Goal: Information Seeking & Learning: Learn about a topic

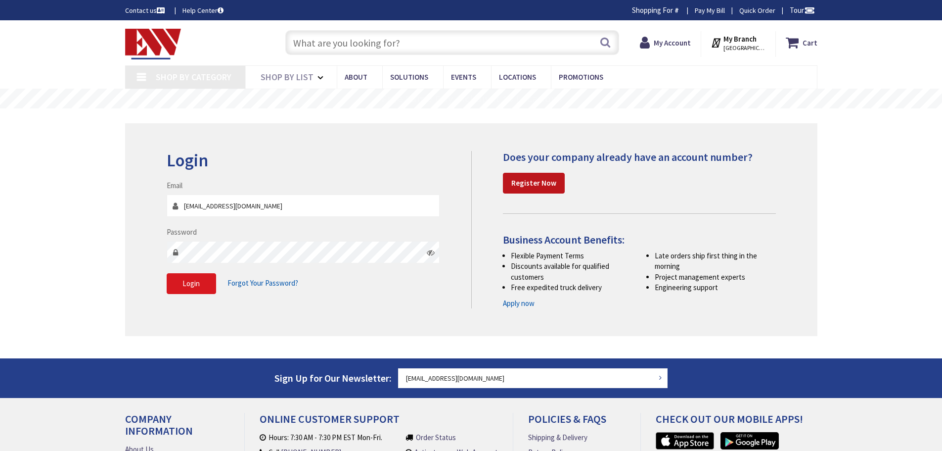
click at [191, 283] on span "Login" at bounding box center [191, 283] width 17 height 9
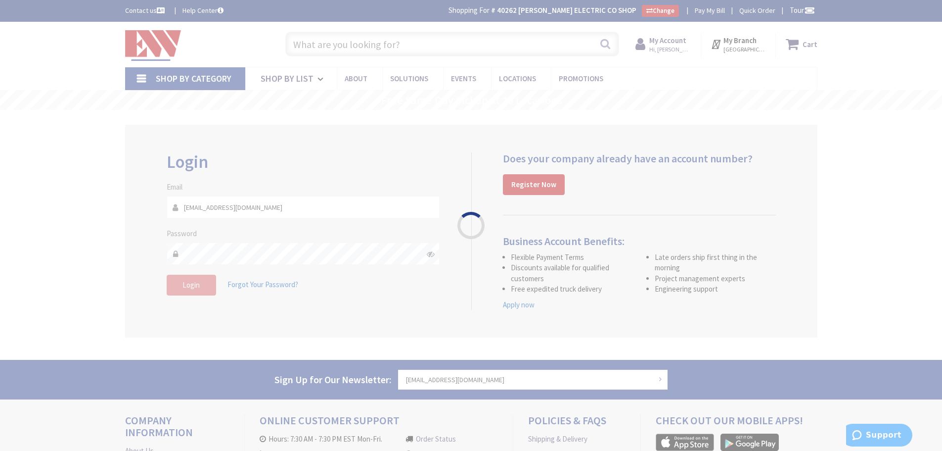
type input "D MA-[STREET_ADDRESS]"
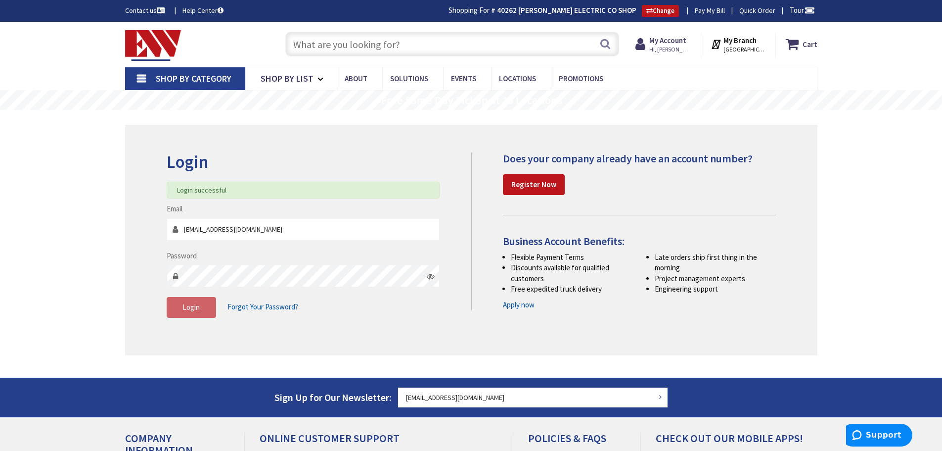
click at [397, 43] on input "text" at bounding box center [452, 44] width 334 height 25
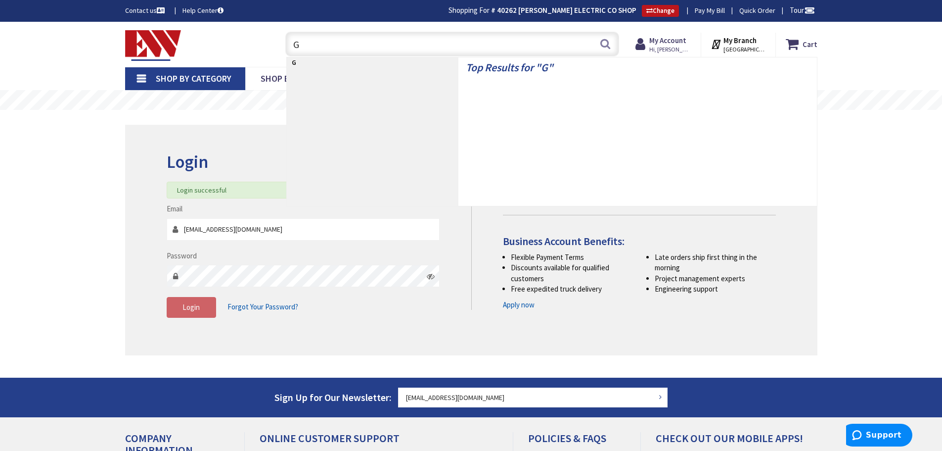
type input "GF"
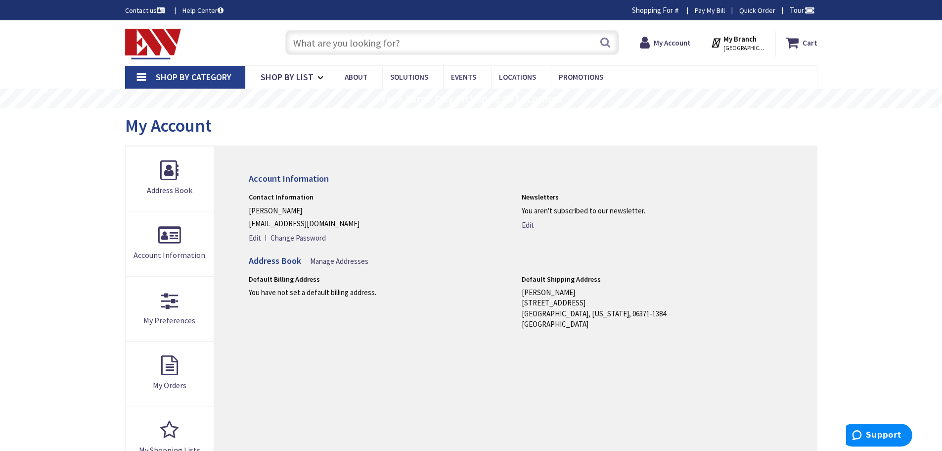
click at [397, 43] on input "text" at bounding box center [452, 42] width 334 height 25
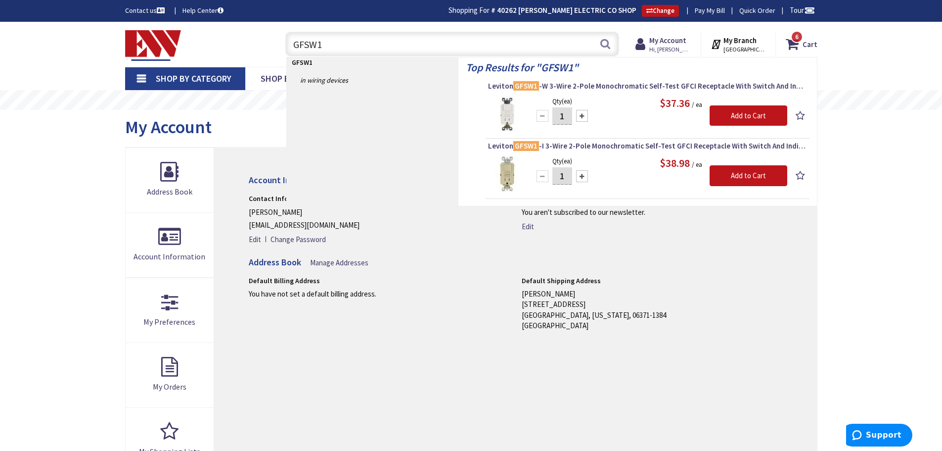
drag, startPoint x: 345, startPoint y: 45, endPoint x: 205, endPoint y: 36, distance: 140.8
click at [205, 36] on div "Toggle Nav GFSW1 GFSW1 Search 6 6 6 items Cart My Cart 6" at bounding box center [471, 44] width 707 height 33
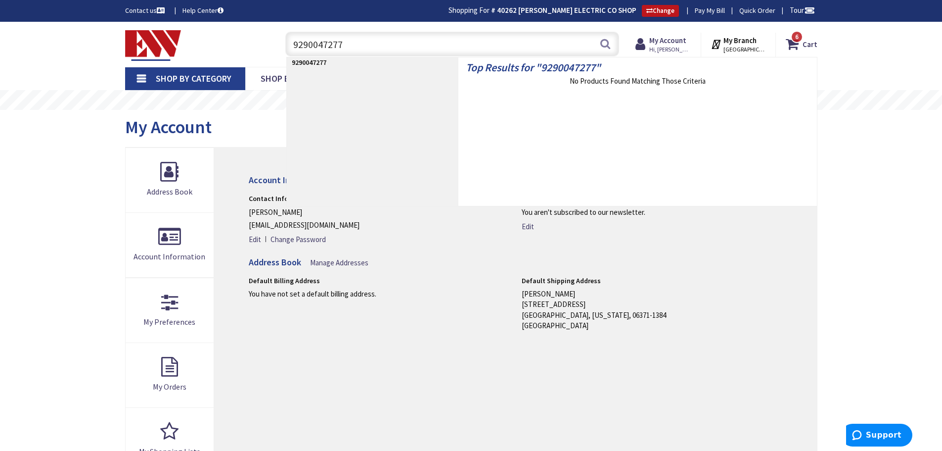
drag, startPoint x: 362, startPoint y: 55, endPoint x: 216, endPoint y: 42, distance: 147.0
click at [216, 42] on div "Toggle Nav 9290047277 9290047277 Search 6 6 6 items Cart My Cart 6" at bounding box center [471, 44] width 707 height 33
drag, startPoint x: 333, startPoint y: 51, endPoint x: 180, endPoint y: 43, distance: 153.1
click at [180, 43] on div "Toggle Nav FM-16-16 FM-16-16 Search 6 6 6 items Cart My Cart 6" at bounding box center [471, 44] width 707 height 33
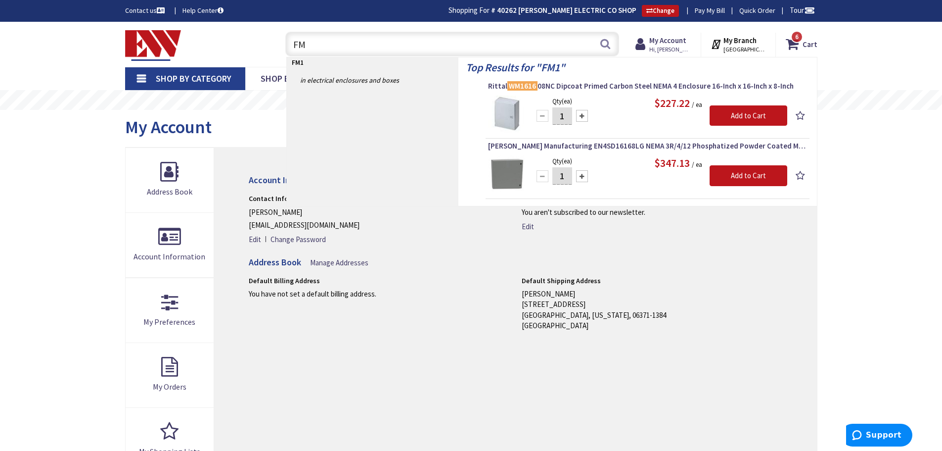
type input "F"
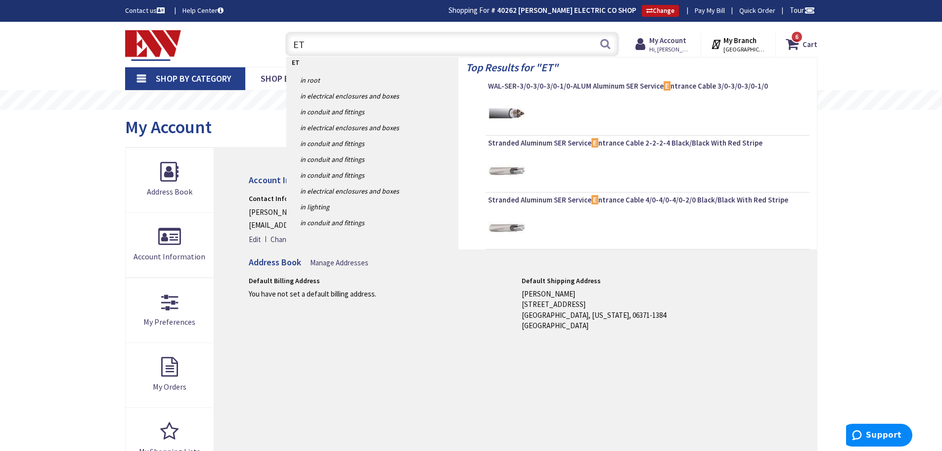
type input "ETI"
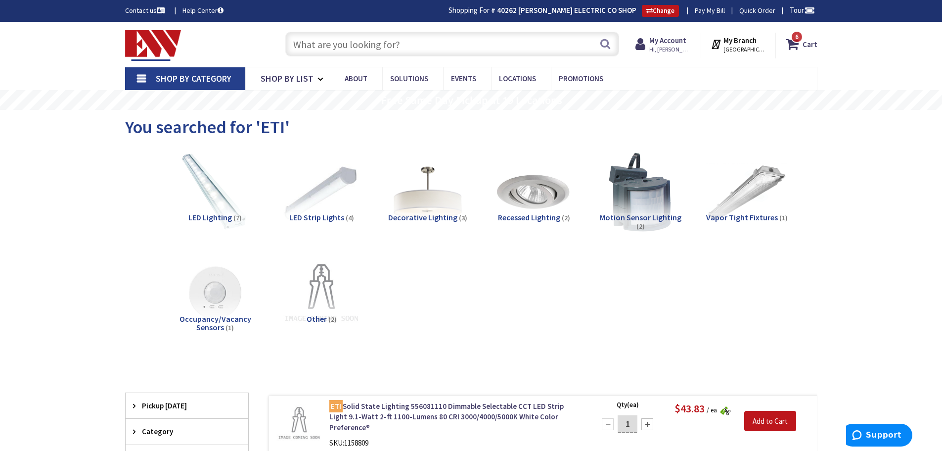
click at [342, 44] on input "text" at bounding box center [452, 44] width 334 height 25
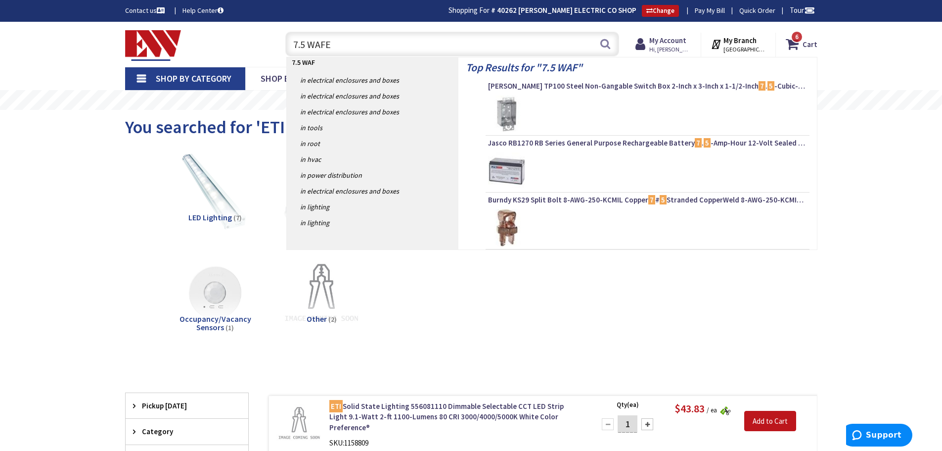
type input "7.5 WAFER"
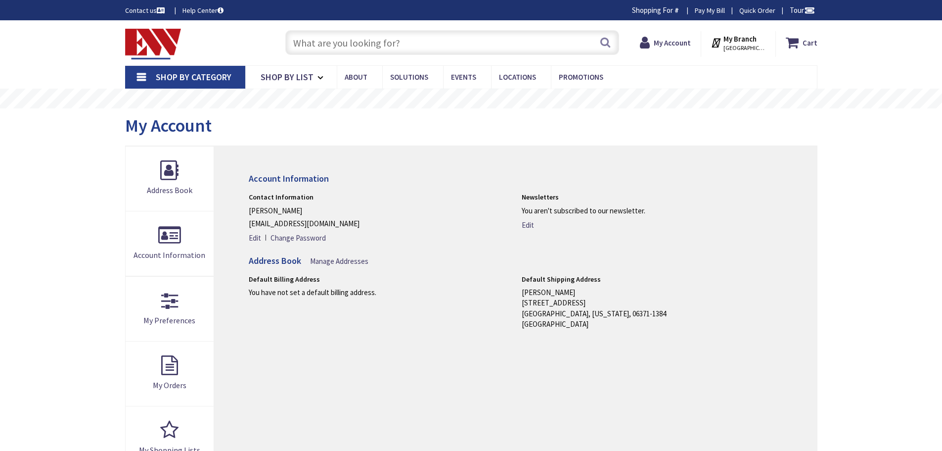
click at [347, 38] on div "Skip to Content Toggle Nav Search Cart My Cart Close" at bounding box center [471, 433] width 942 height 827
click at [334, 40] on input "text" at bounding box center [452, 42] width 334 height 25
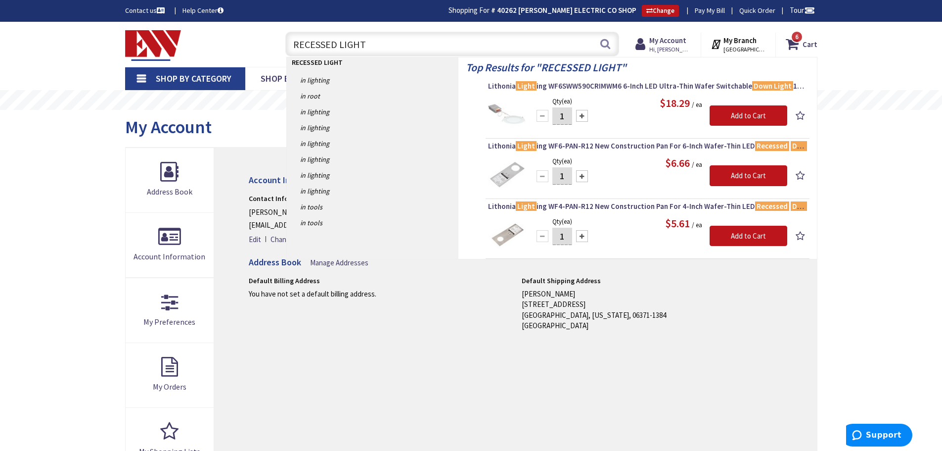
drag, startPoint x: 364, startPoint y: 44, endPoint x: 224, endPoint y: 53, distance: 140.8
click at [224, 53] on div "Toggle Nav RECESSED LIGHT RECESSED LIGHT Search 6 6 6 items Cart My Cart" at bounding box center [471, 44] width 707 height 33
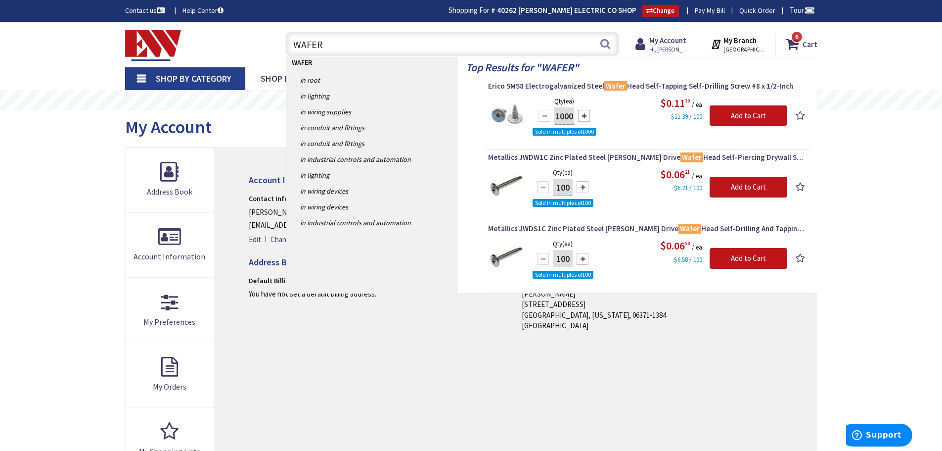
drag, startPoint x: 312, startPoint y: 36, endPoint x: 333, endPoint y: 48, distance: 24.4
click at [322, 42] on input "WAFER" at bounding box center [452, 44] width 334 height 25
click at [410, 41] on input "WAFER" at bounding box center [452, 44] width 334 height 25
type input "WAFER LIGHT"
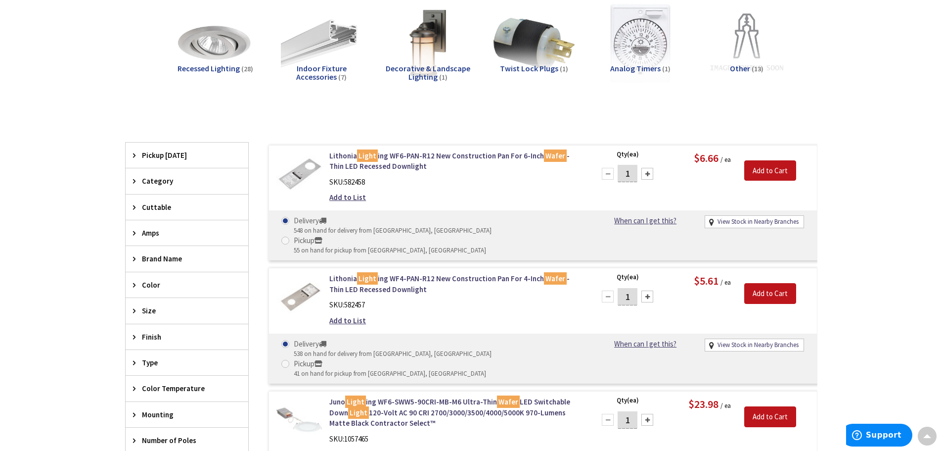
scroll to position [148, 0]
click at [169, 312] on span "Size" at bounding box center [182, 311] width 81 height 10
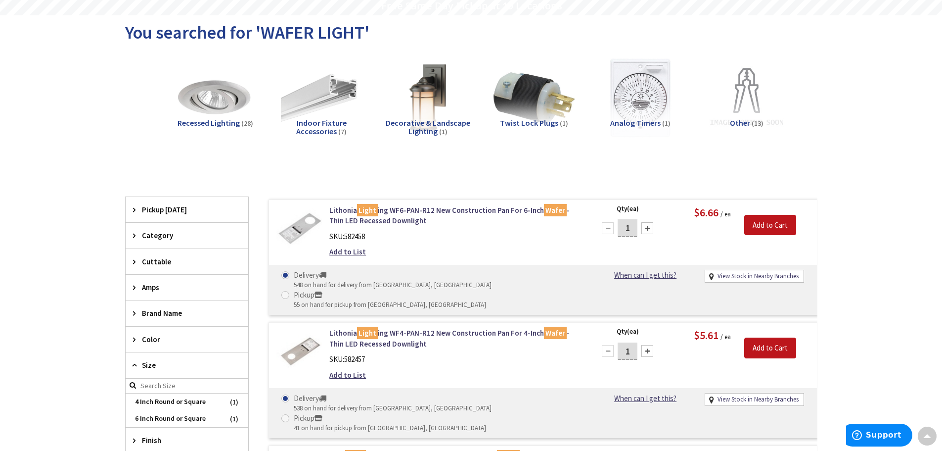
scroll to position [0, 0]
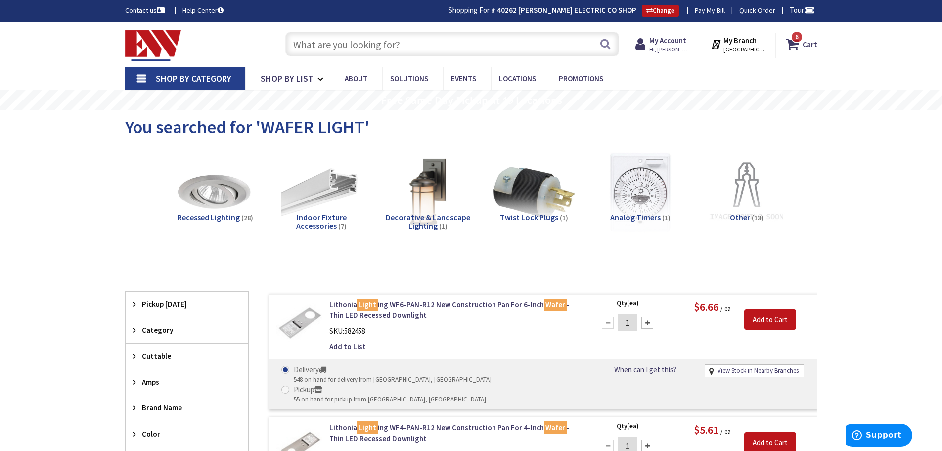
click at [321, 48] on input "text" at bounding box center [452, 44] width 334 height 25
type input "8" WAFER LIGHT"
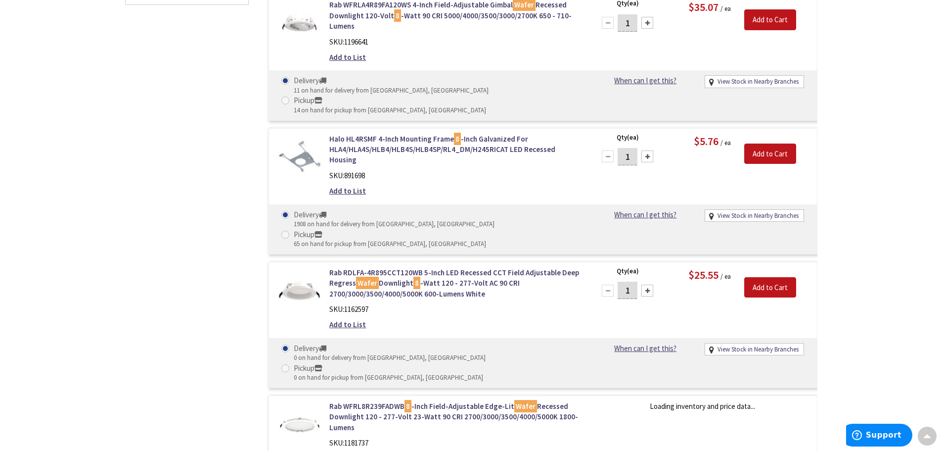
scroll to position [595, 0]
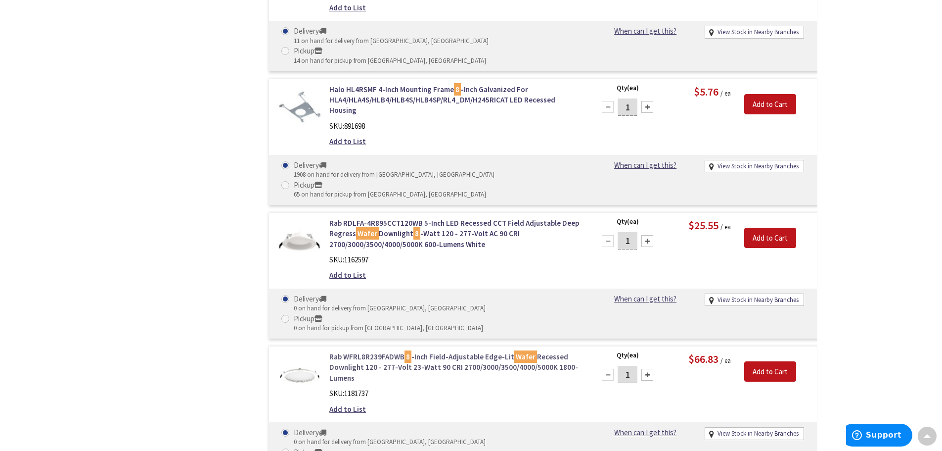
click at [396, 351] on link "Rab WFRL8R239FADWB 8 -Inch Field-Adjustable Edge-Lit Wafer Recessed Downlight 1…" at bounding box center [455, 367] width 252 height 32
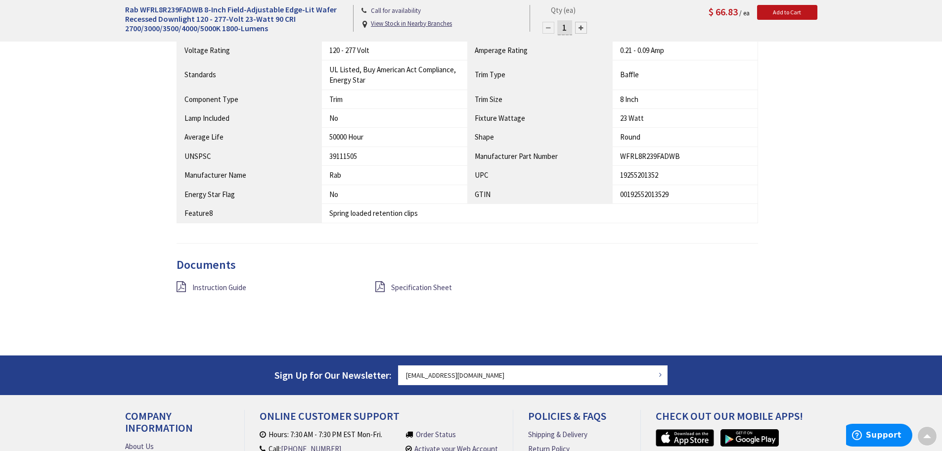
scroll to position [793, 0]
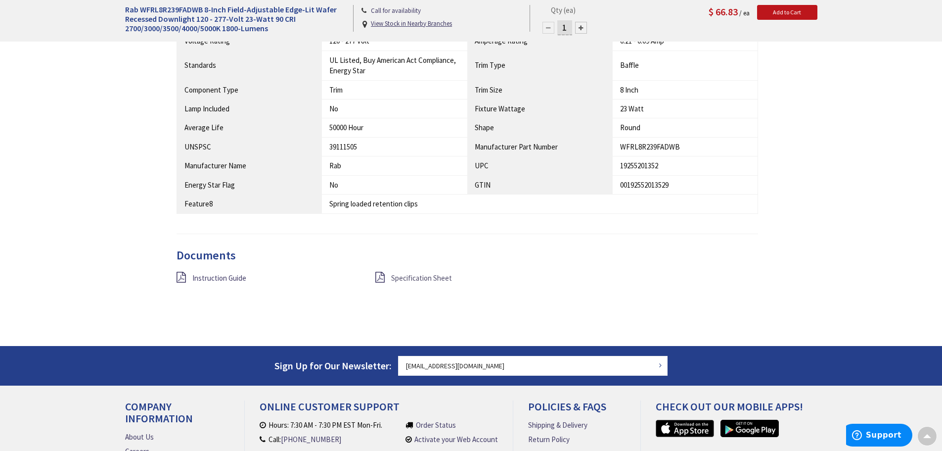
click at [405, 278] on span "Specification Sheet" at bounding box center [421, 277] width 61 height 9
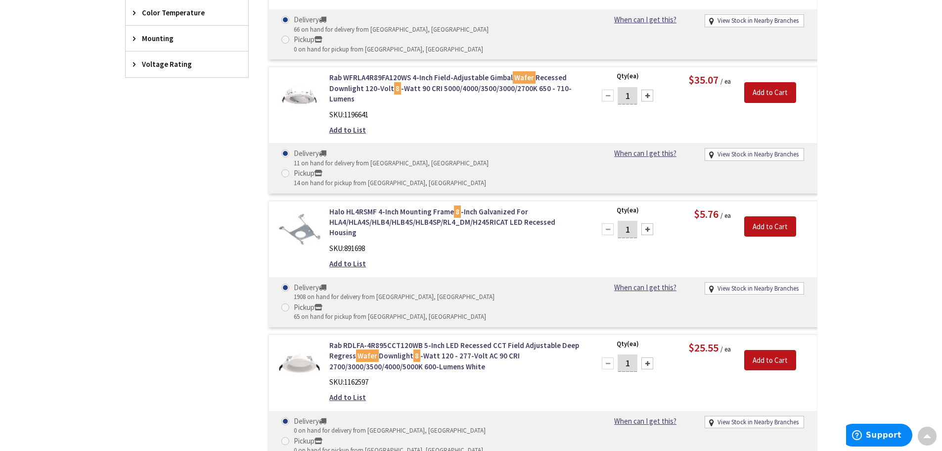
scroll to position [474, 0]
